Goal: Book appointment/travel/reservation

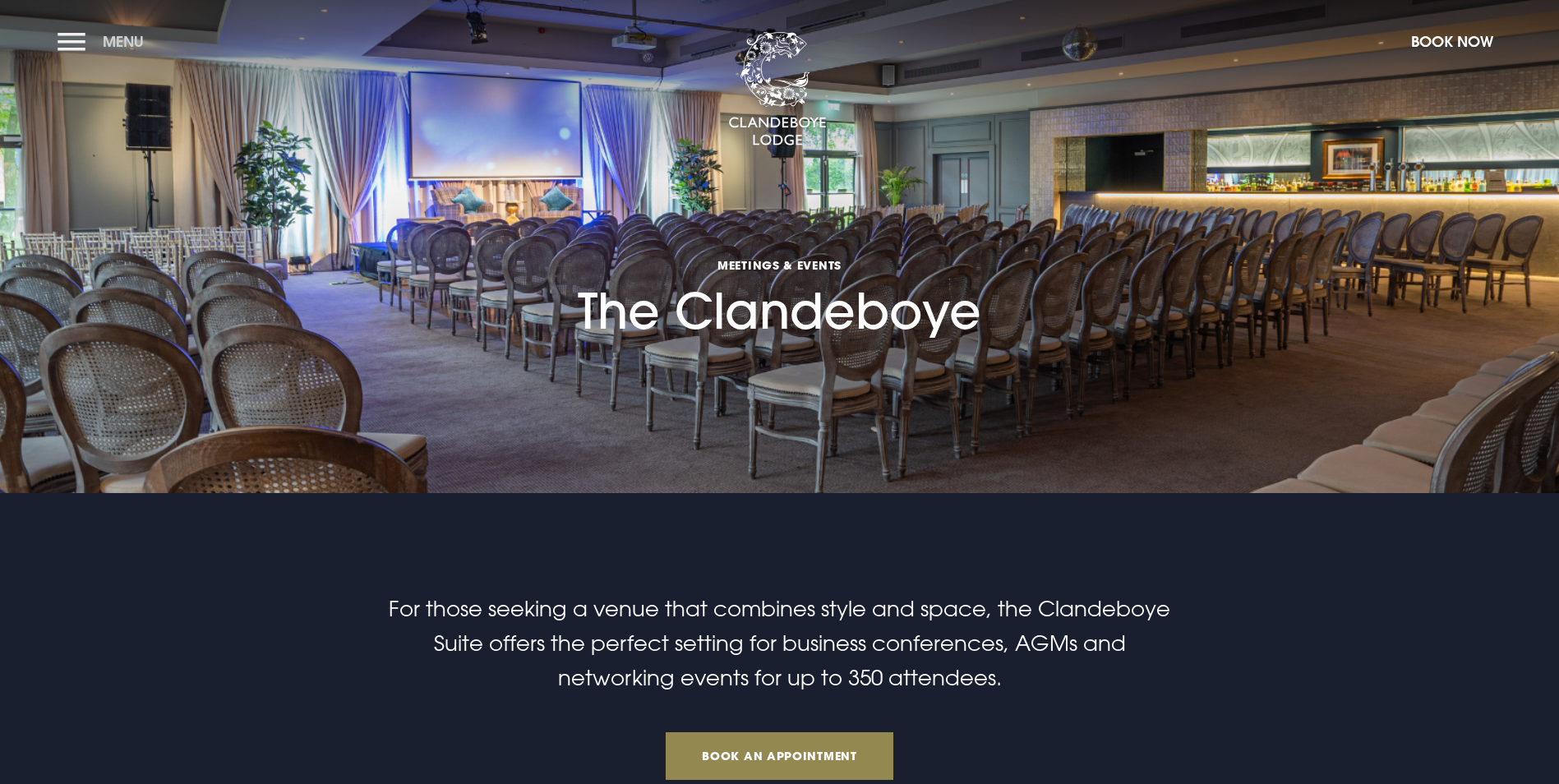
click at [85, 43] on button "Menu" at bounding box center [105, 41] width 94 height 35
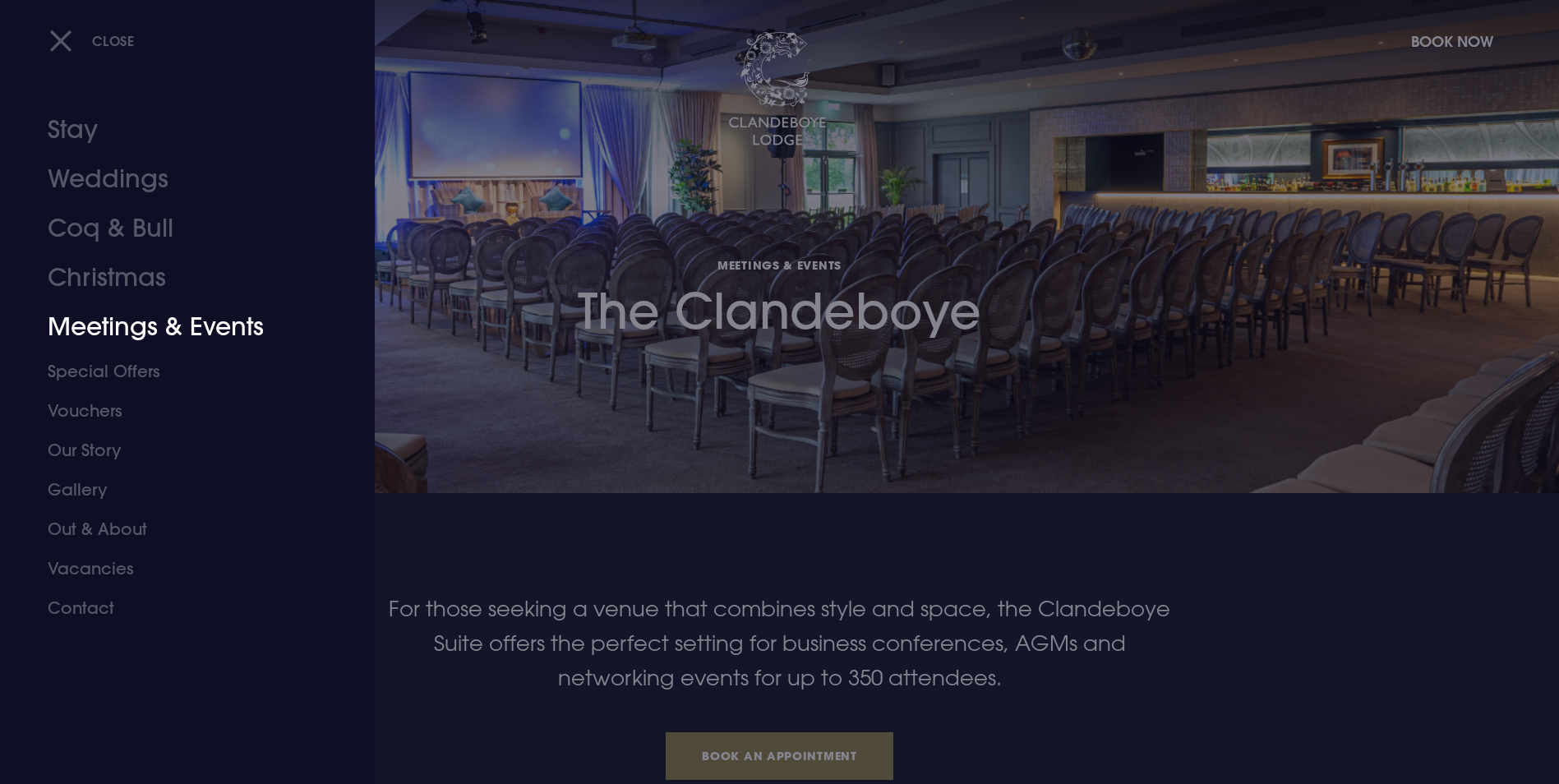
click at [217, 326] on link "Meetings & Events" at bounding box center [177, 327] width 259 height 49
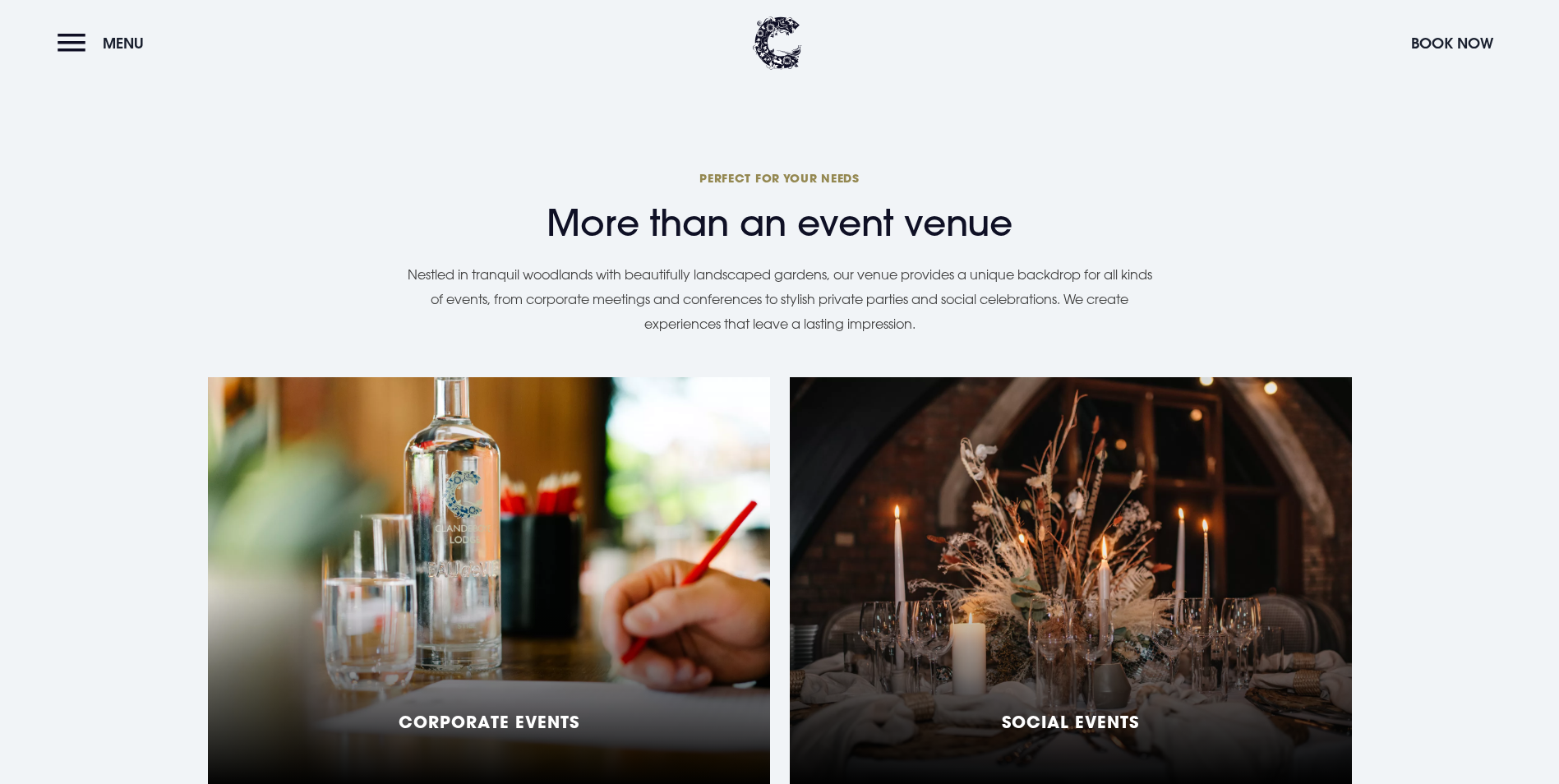
scroll to position [1315, 0]
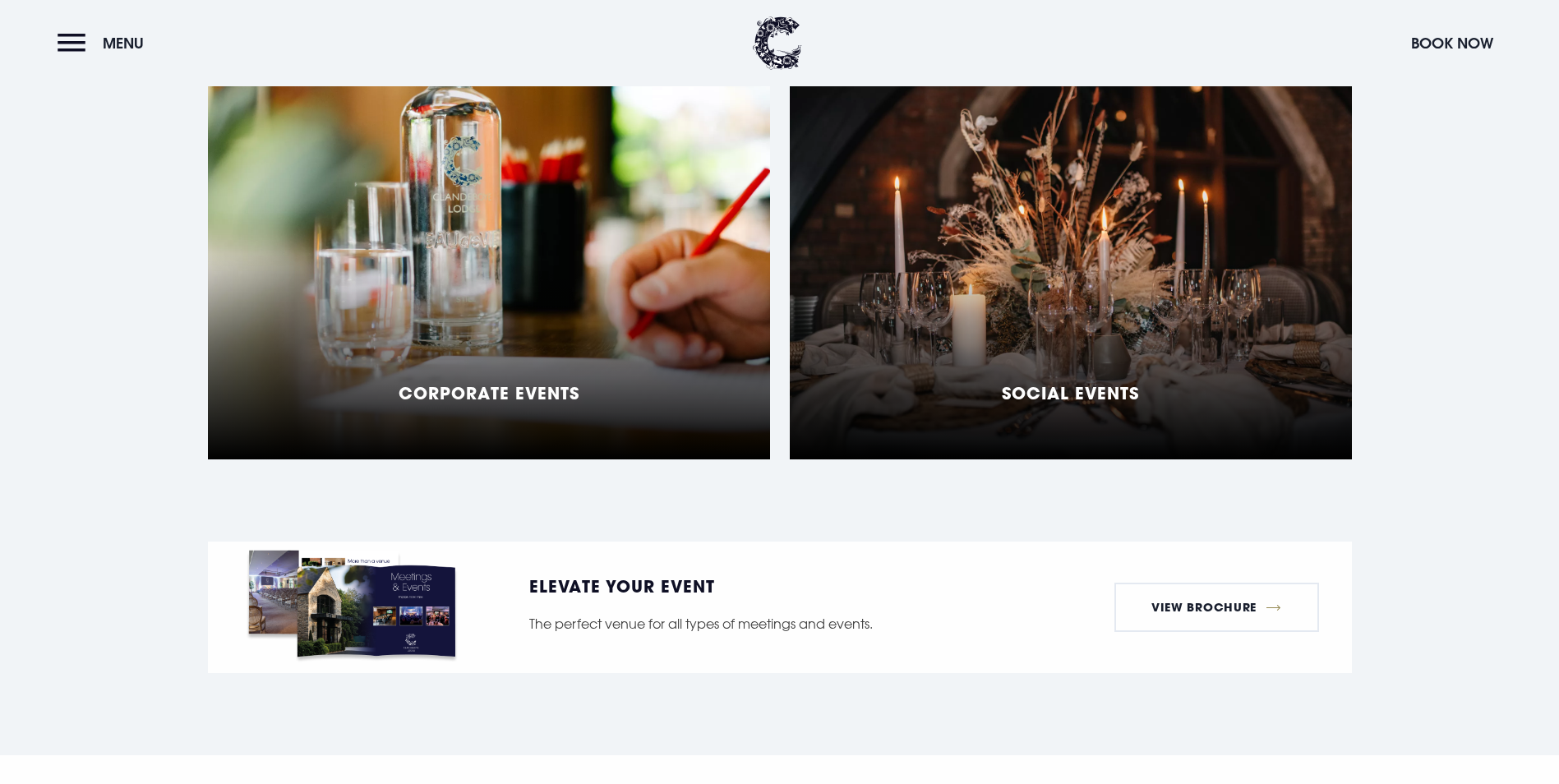
click at [452, 400] on div "Corporate Events" at bounding box center [489, 254] width 562 height 411
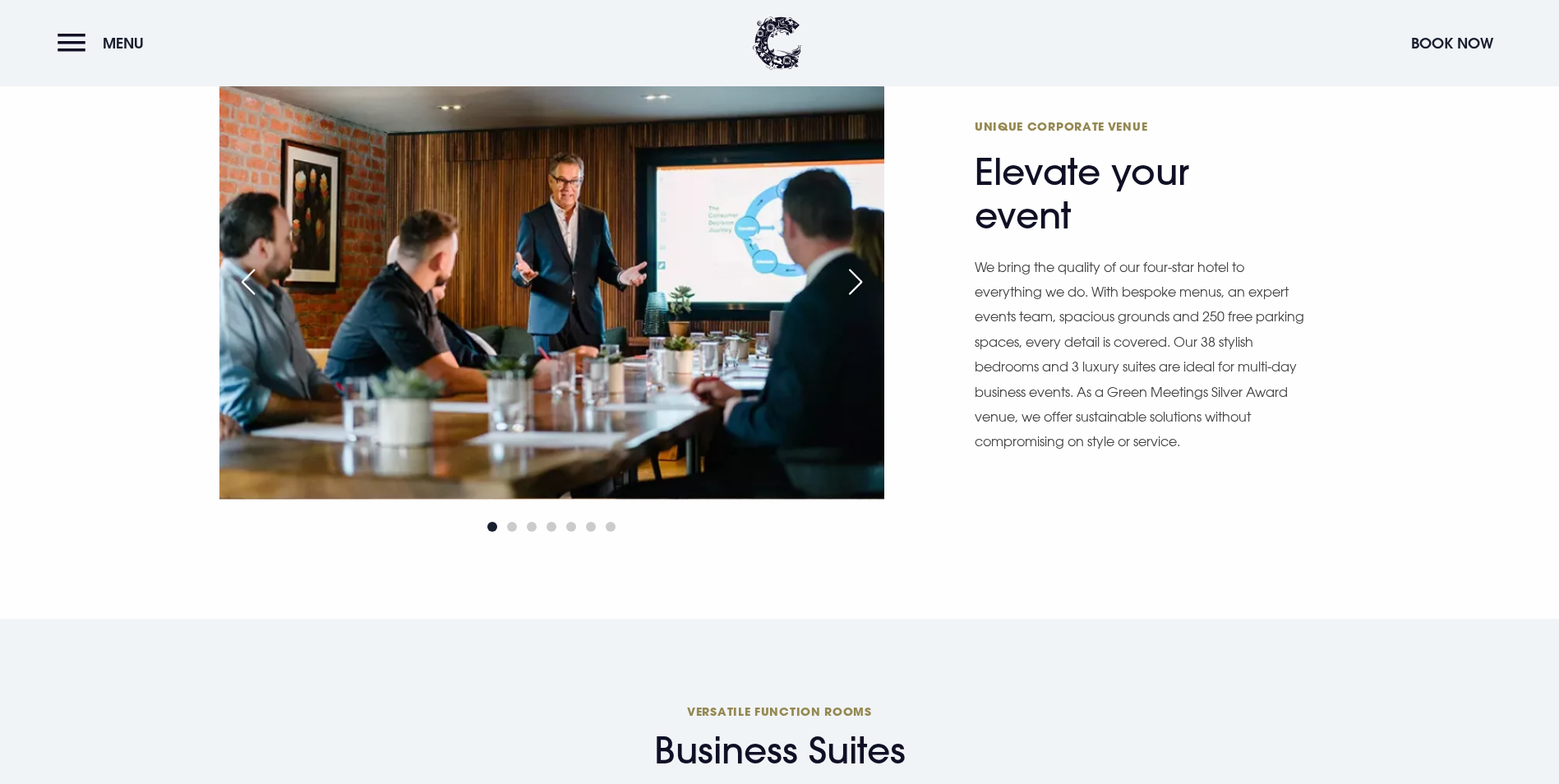
scroll to position [986, 0]
